Goal: Obtain resource: Download file/media

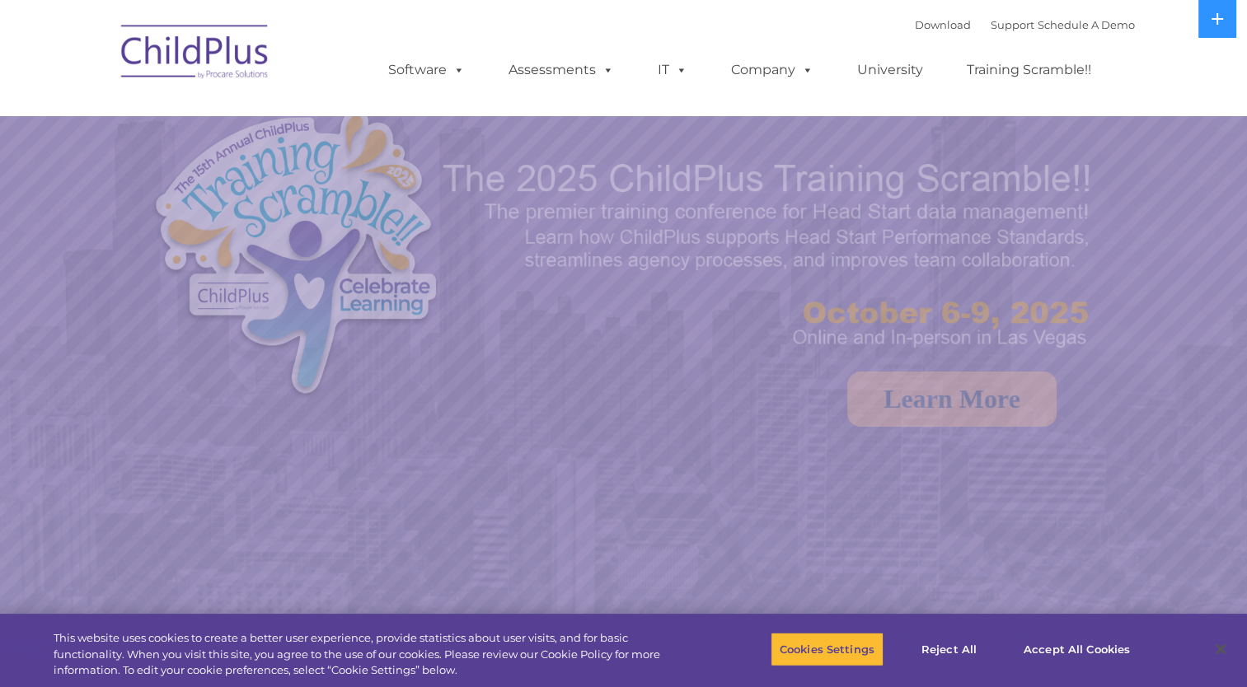
select select "MEDIUM"
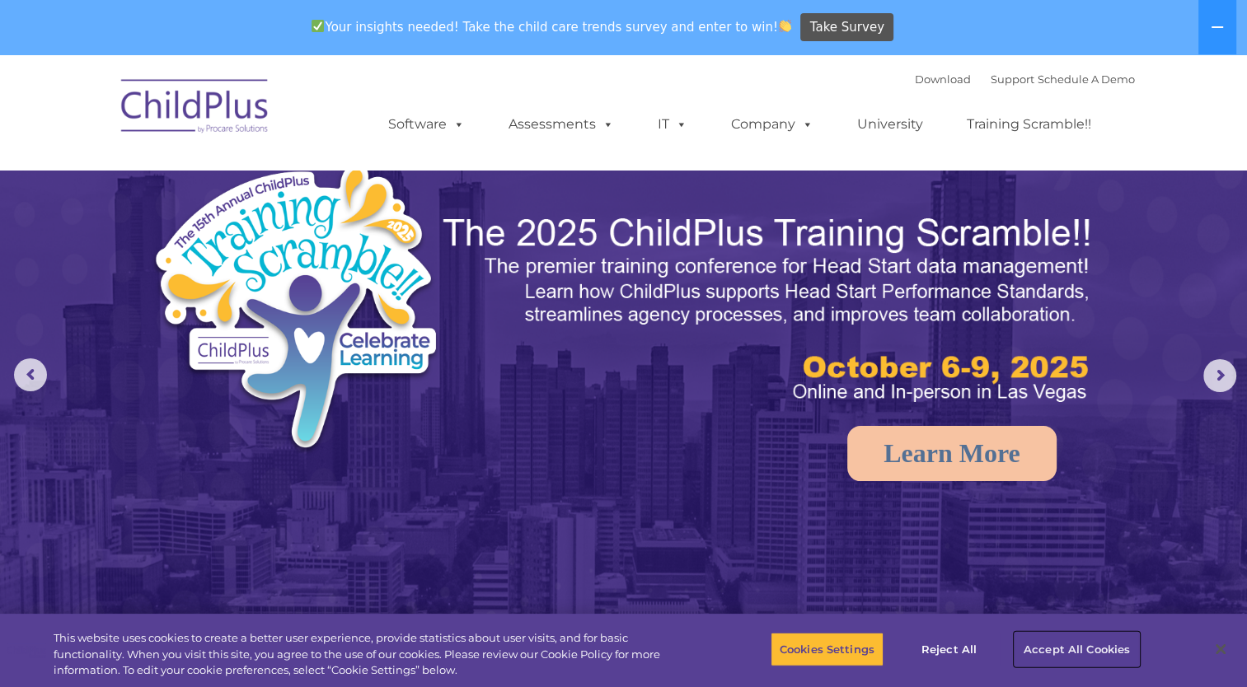
click at [1059, 647] on button "Accept All Cookies" at bounding box center [1077, 649] width 124 height 35
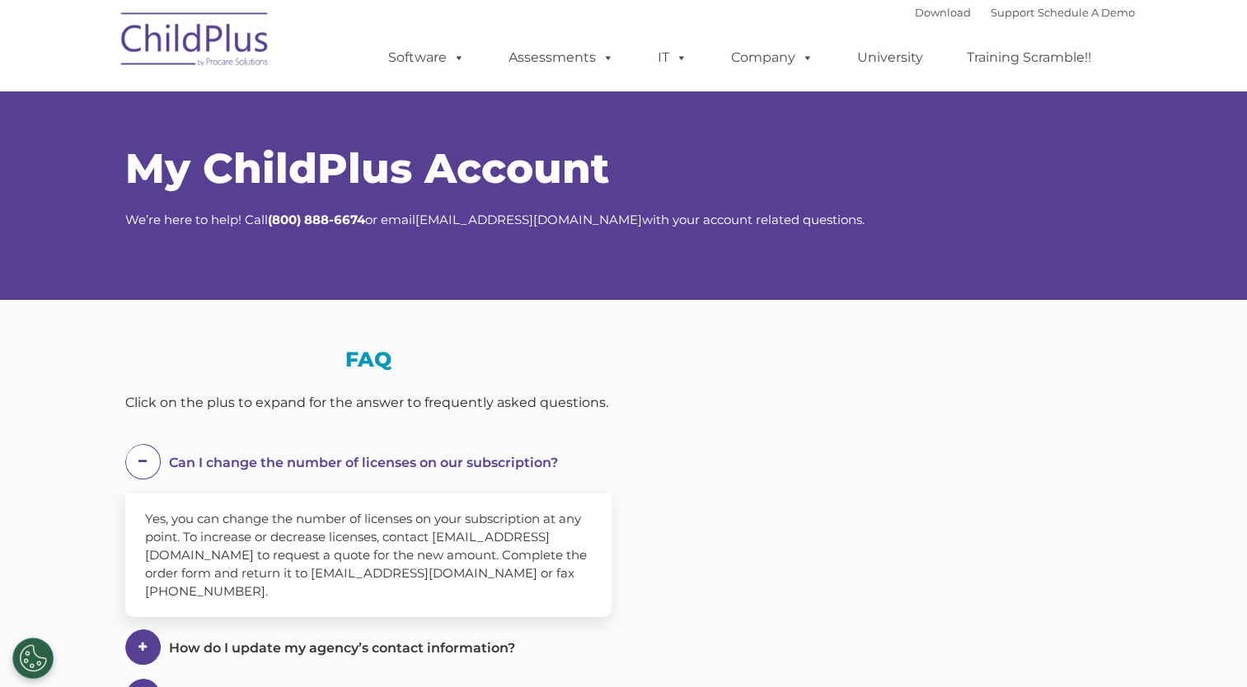
select select "MEDIUM"
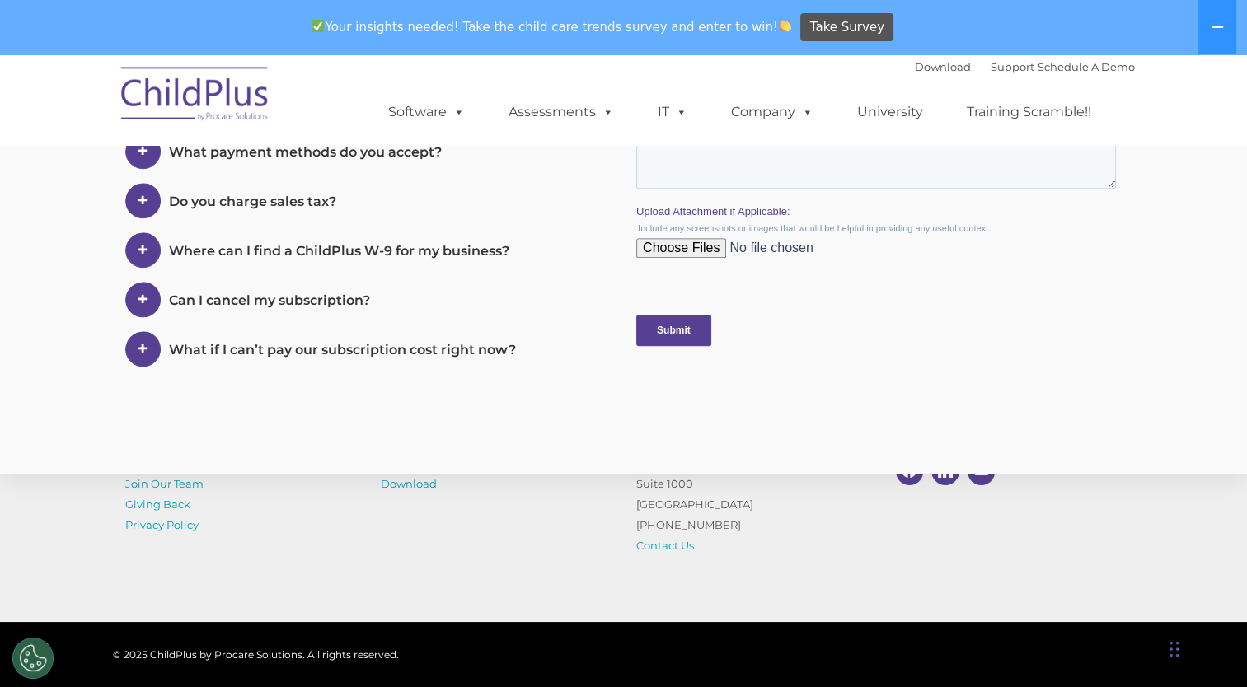
scroll to position [960, 0]
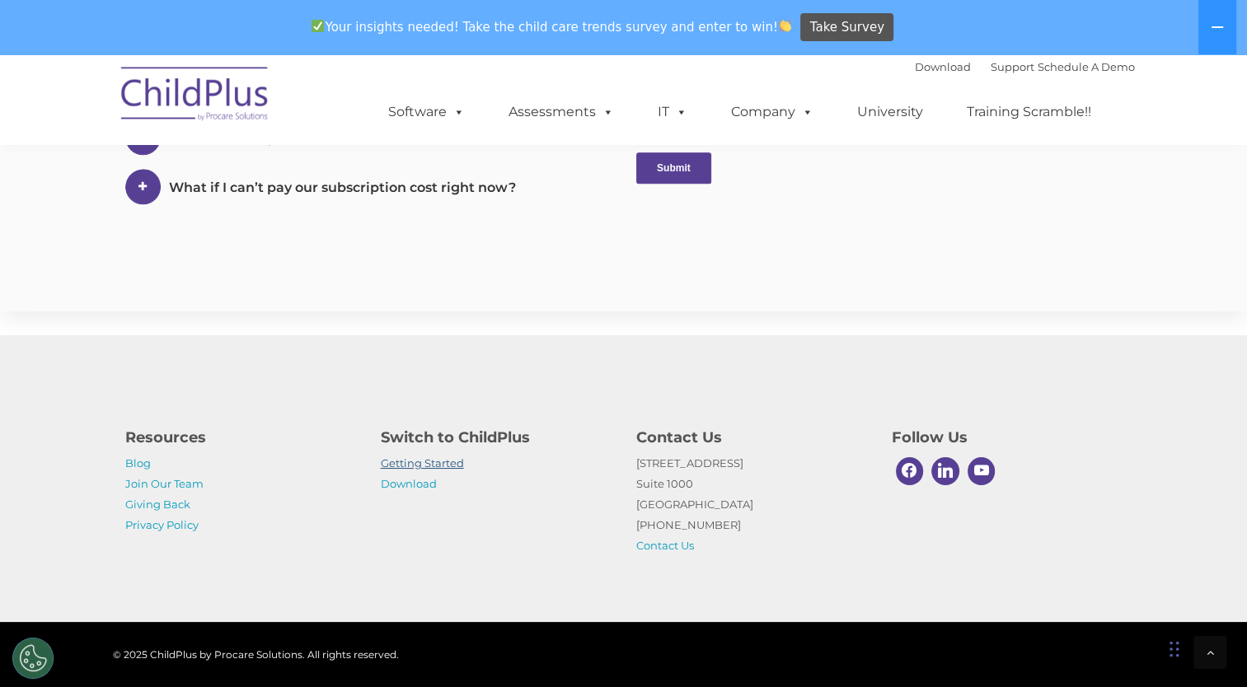
click at [408, 466] on link "Getting Started" at bounding box center [422, 463] width 83 height 13
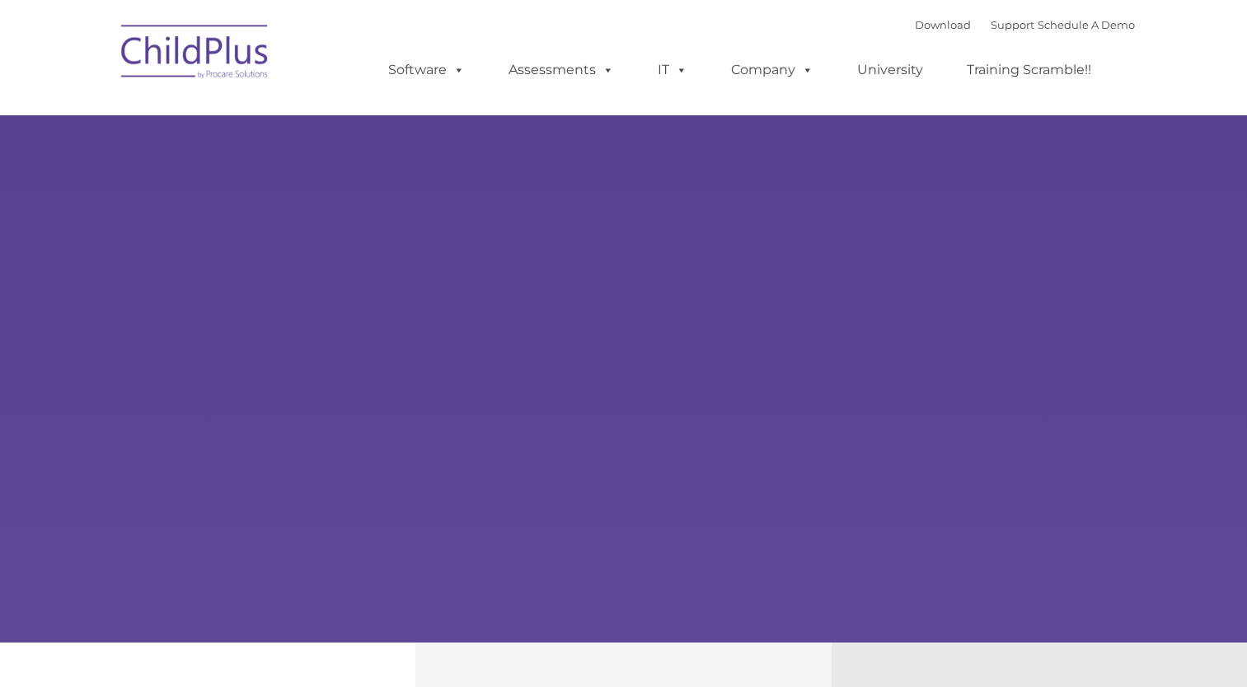
type input ""
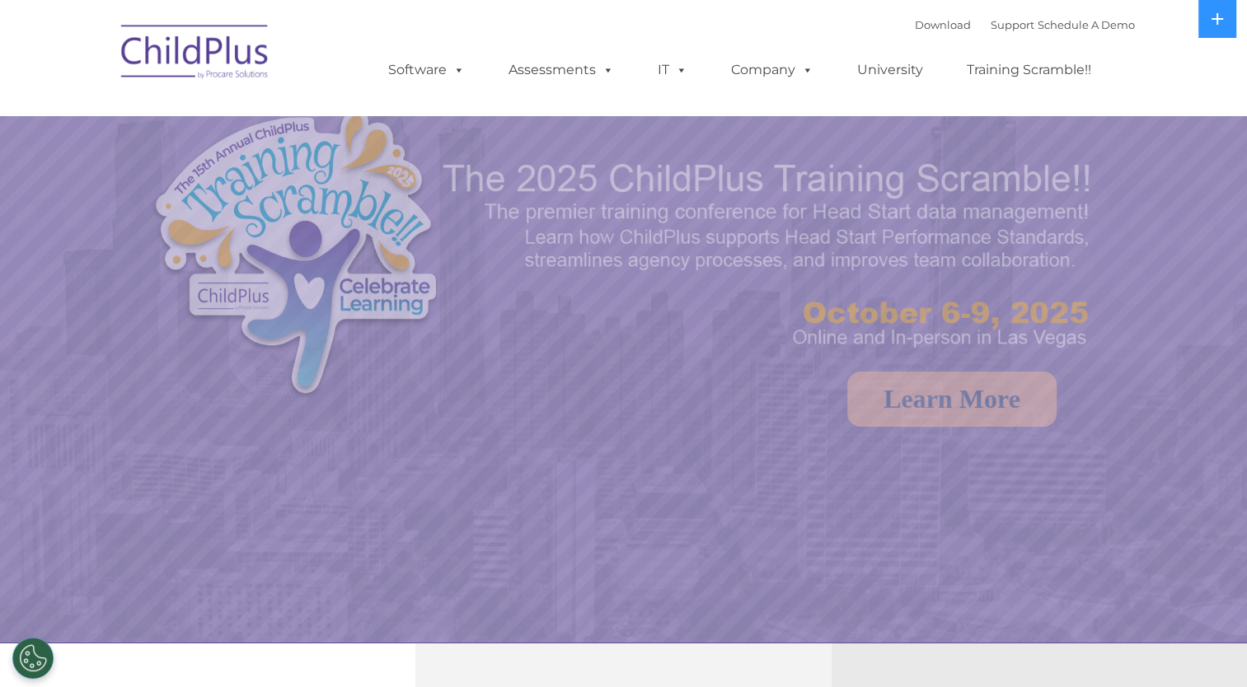
select select "MEDIUM"
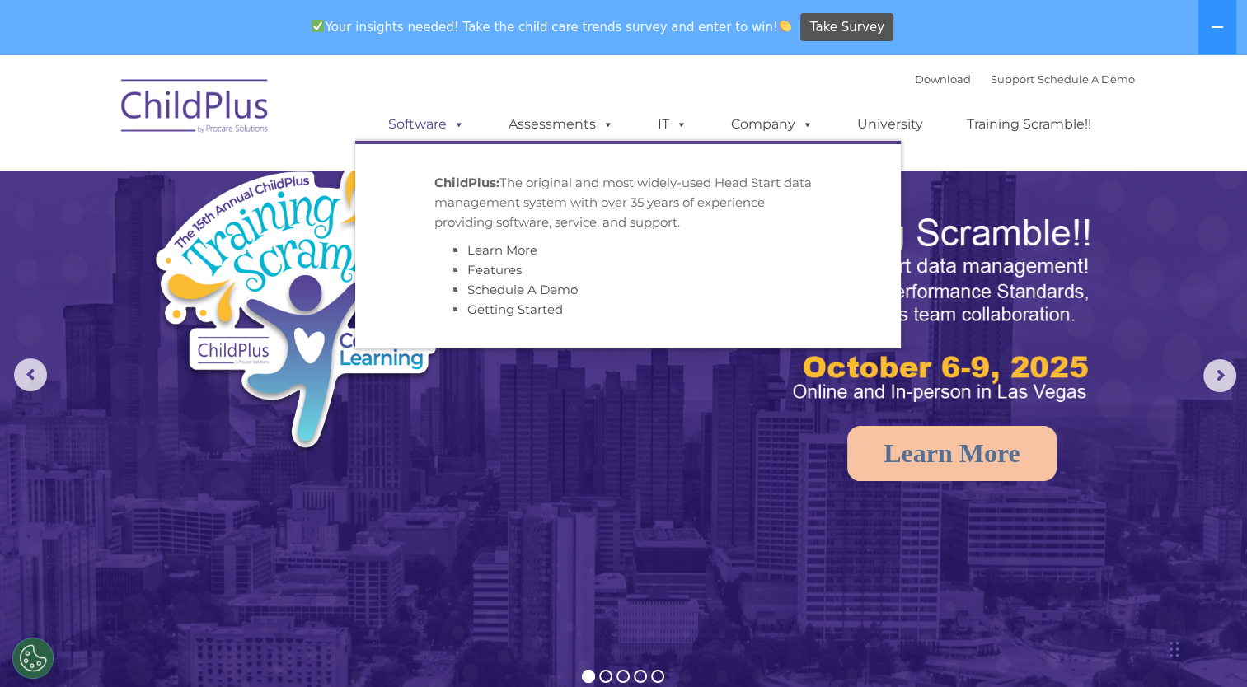
click at [421, 117] on link "Software" at bounding box center [427, 124] width 110 height 33
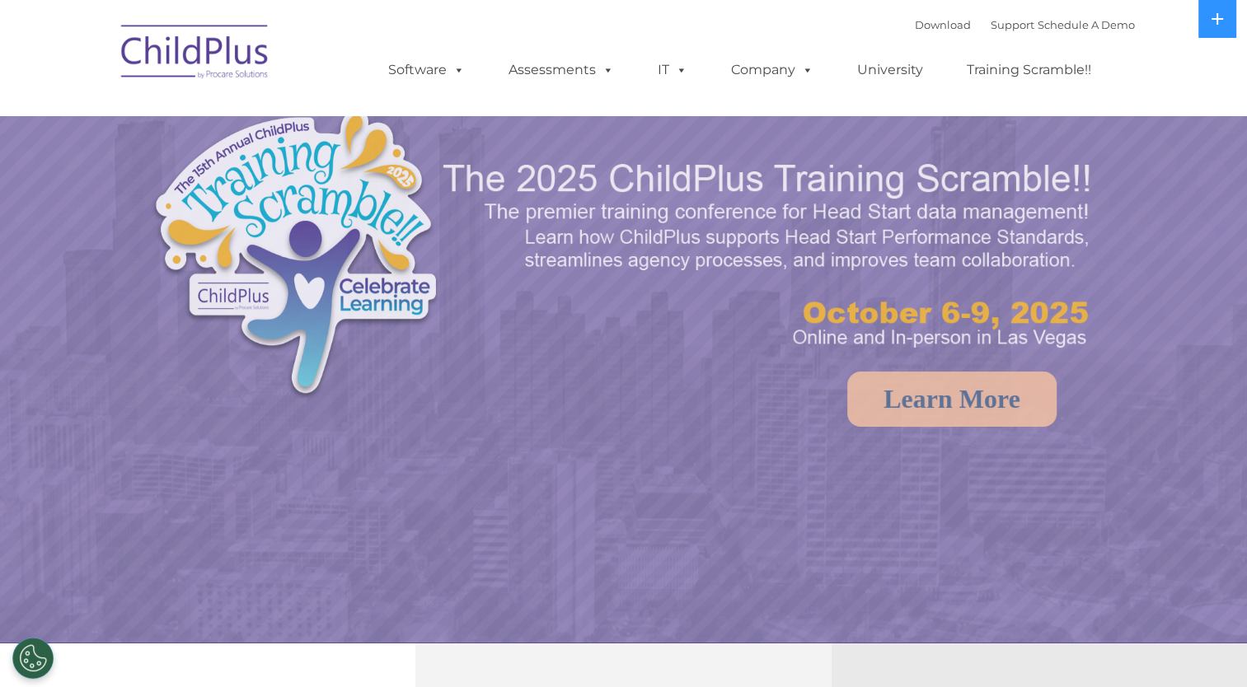
select select "MEDIUM"
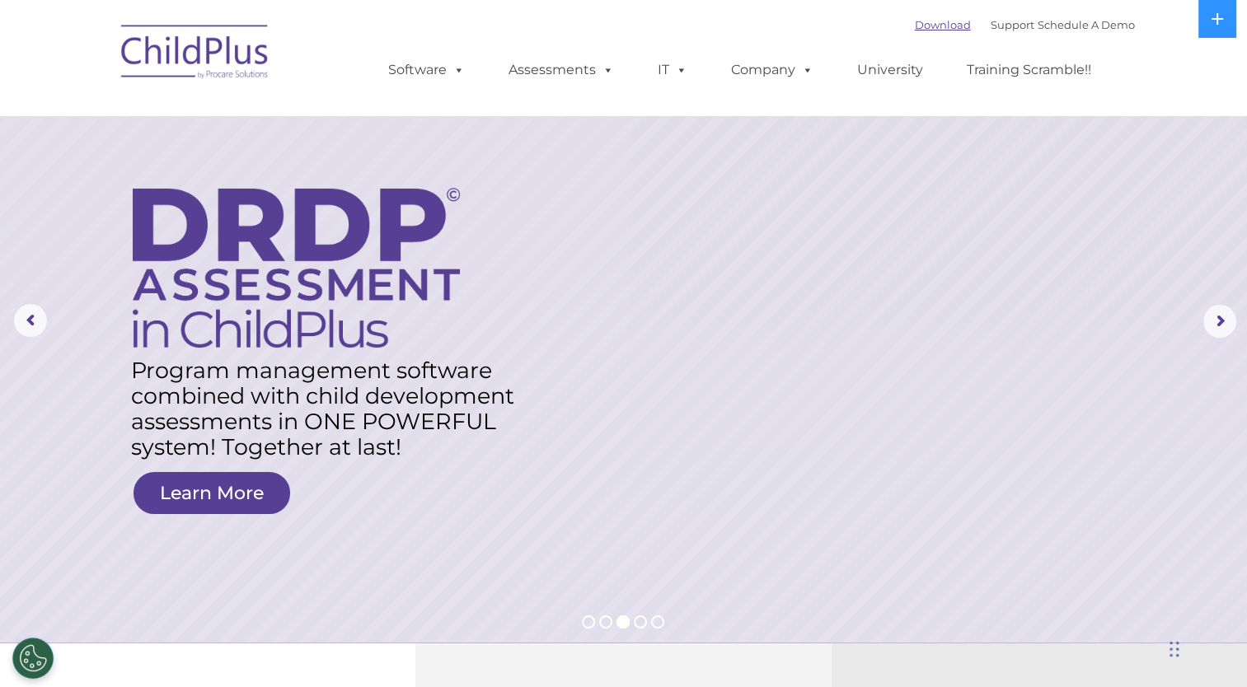
click at [915, 26] on link "Download" at bounding box center [943, 24] width 56 height 13
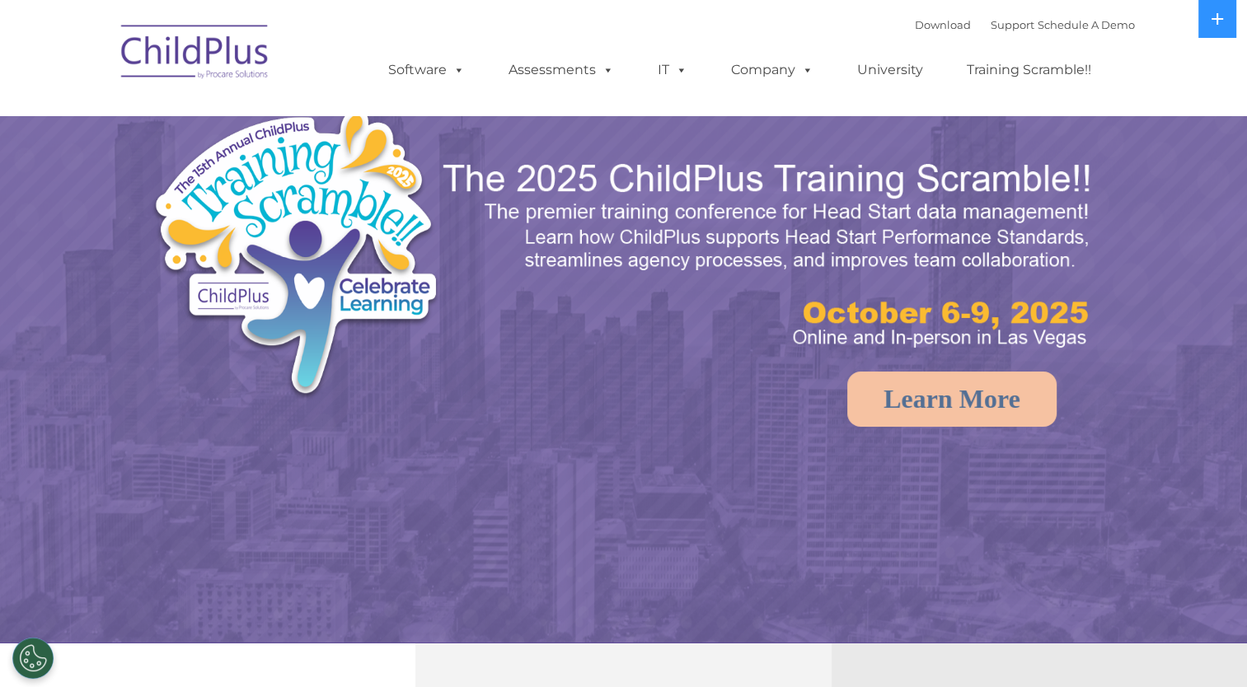
select select "MEDIUM"
